Goal: Task Accomplishment & Management: Manage account settings

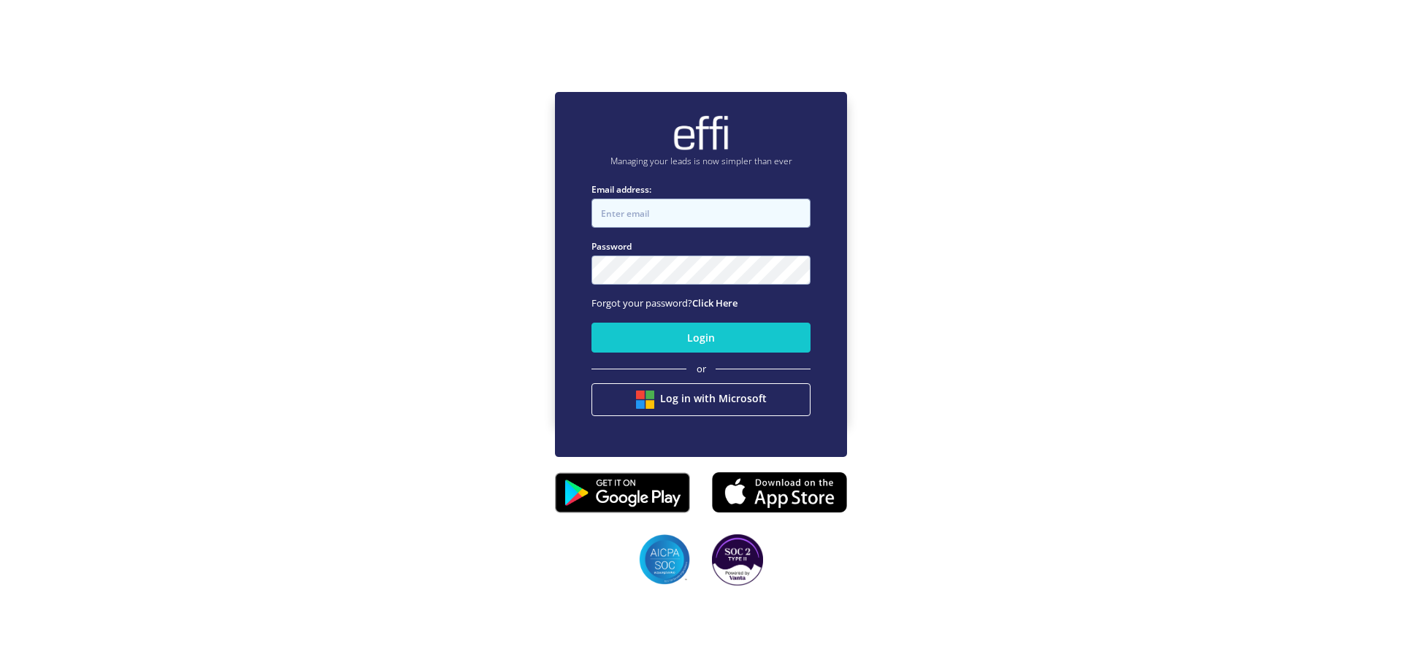
type input "[PERSON_NAME][EMAIL_ADDRESS][DOMAIN_NAME]"
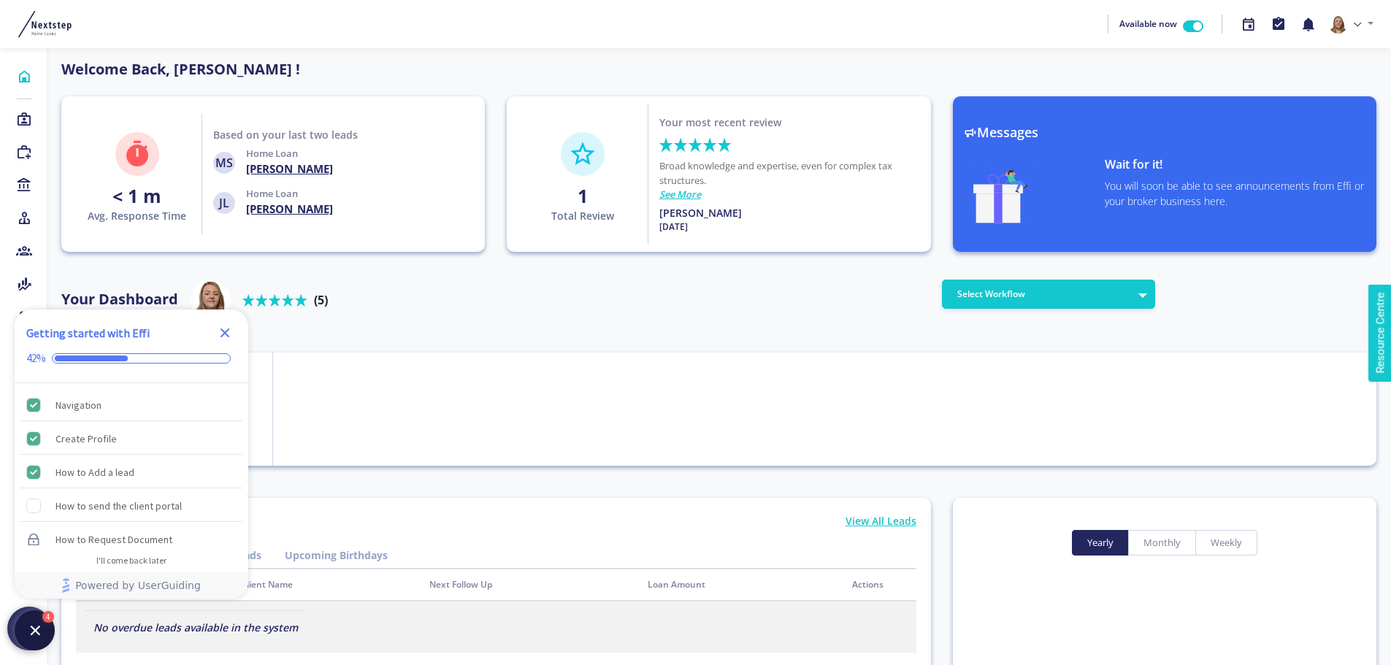
scroll to position [131, 234]
click at [226, 331] on icon "Close Checklist" at bounding box center [224, 333] width 9 height 9
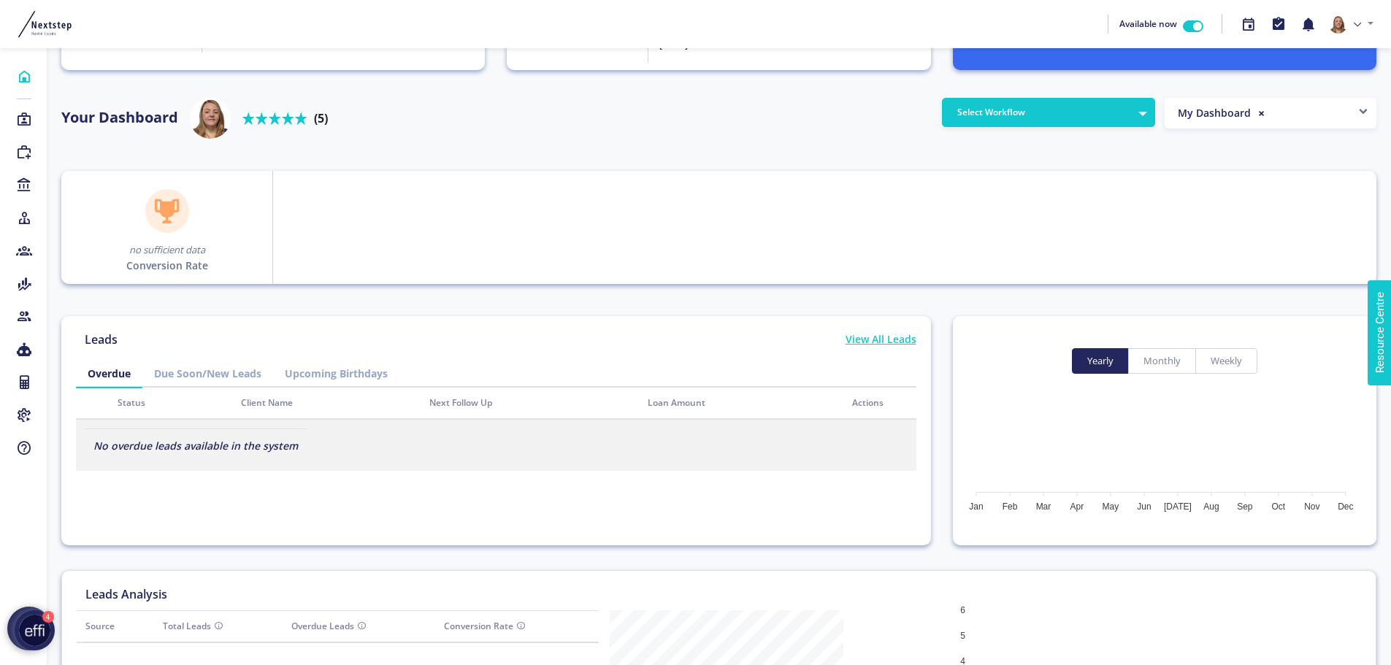
scroll to position [0, 0]
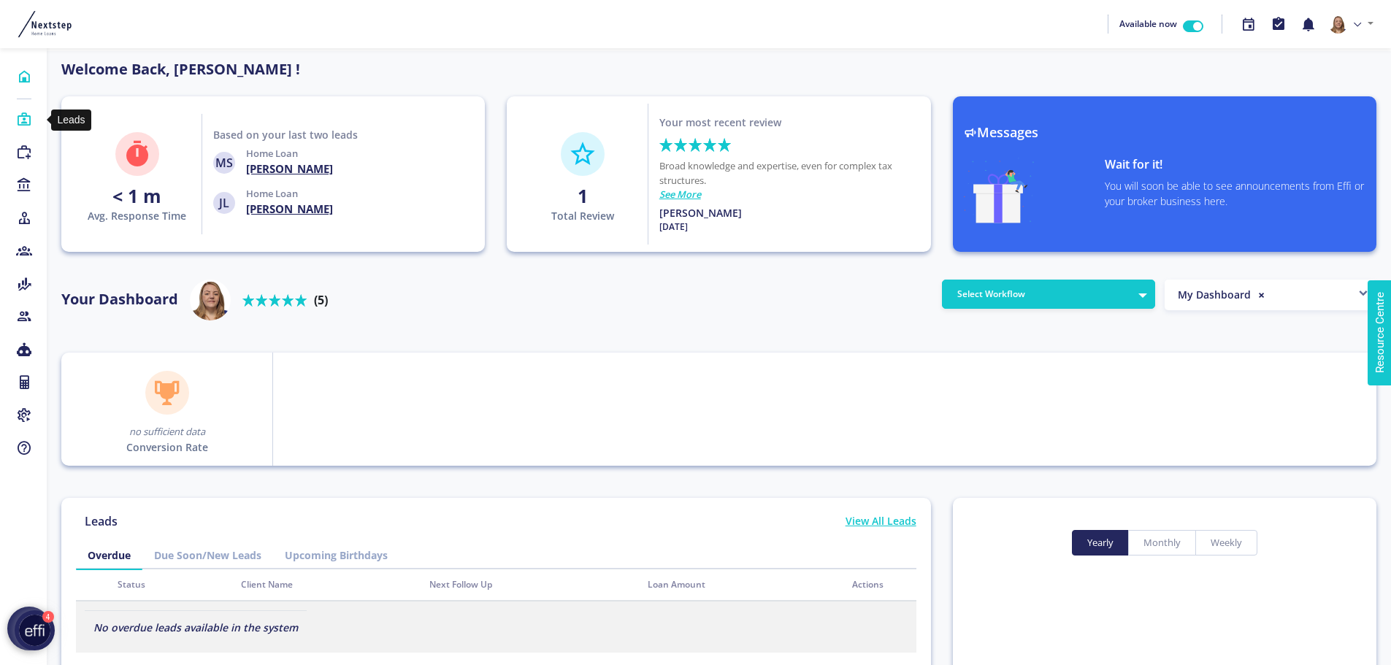
click at [23, 117] on icon at bounding box center [24, 119] width 16 height 15
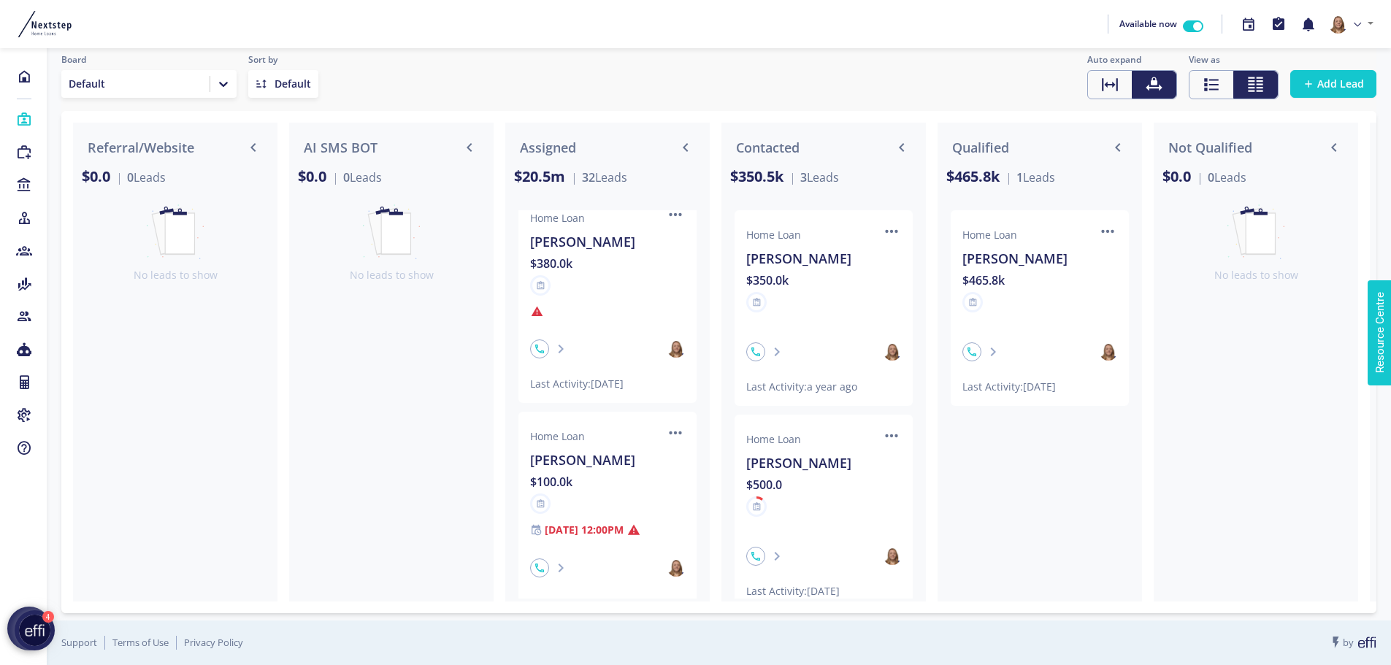
scroll to position [1480, 0]
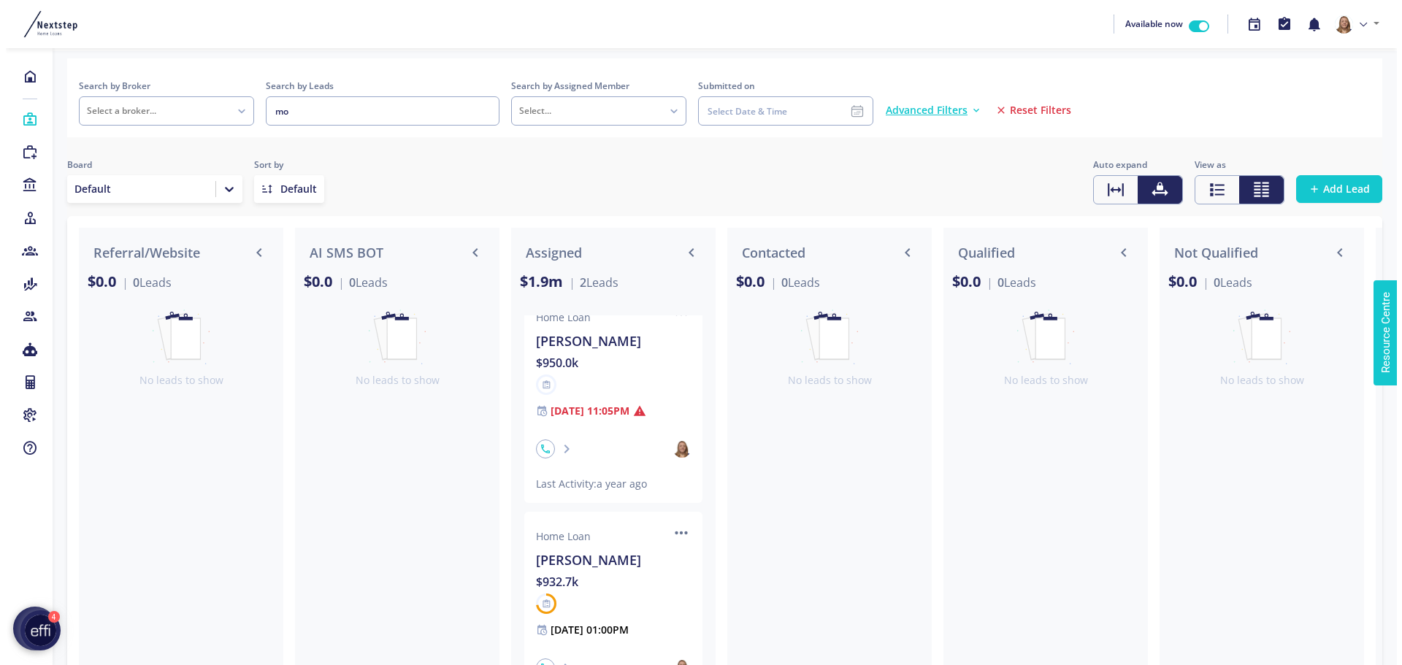
scroll to position [41, 0]
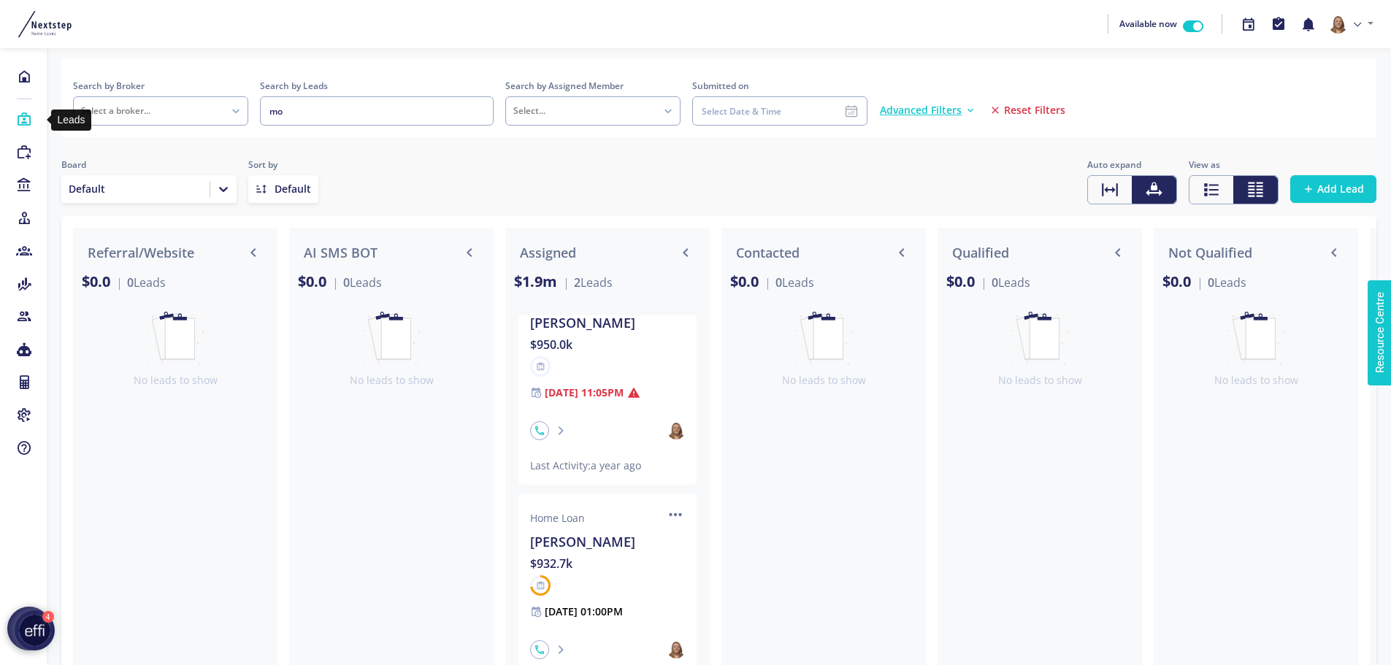
click at [26, 115] on icon at bounding box center [24, 119] width 16 height 15
click at [19, 120] on icon at bounding box center [24, 119] width 16 height 15
click at [20, 157] on icon at bounding box center [24, 152] width 16 height 15
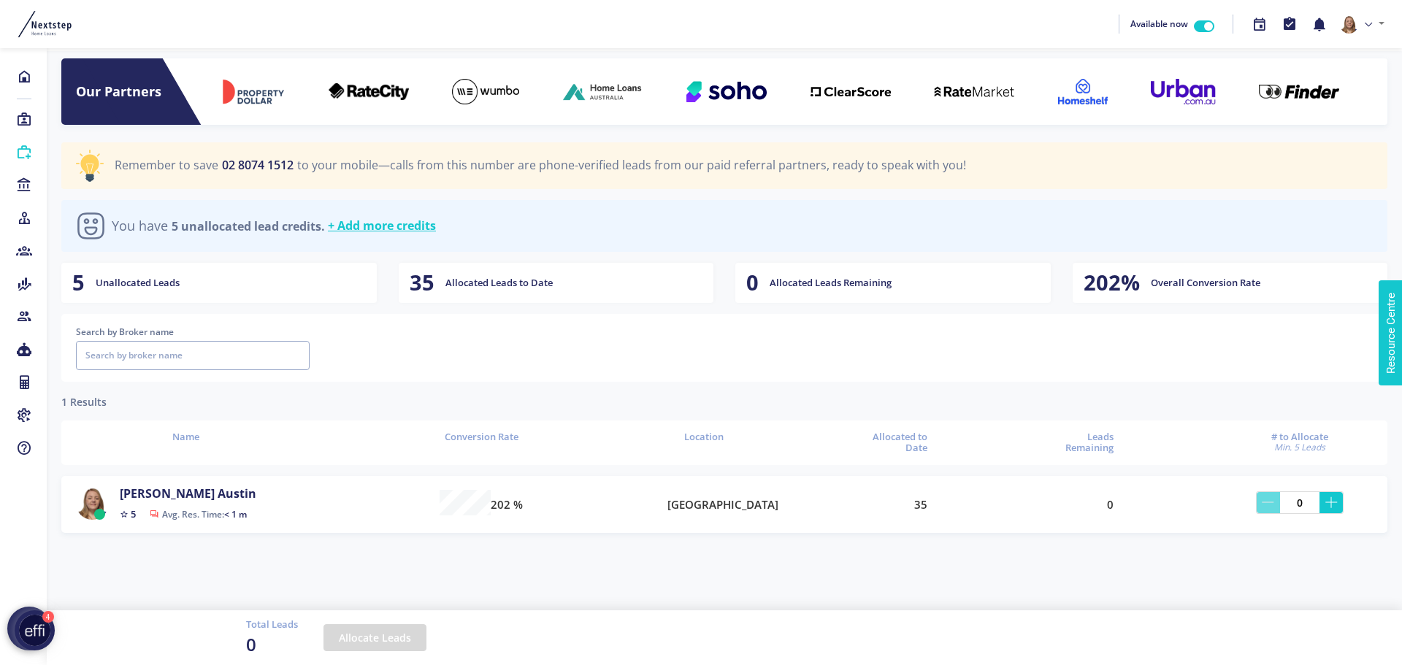
scroll to position [35, 1318]
